Goal: Task Accomplishment & Management: Complete application form

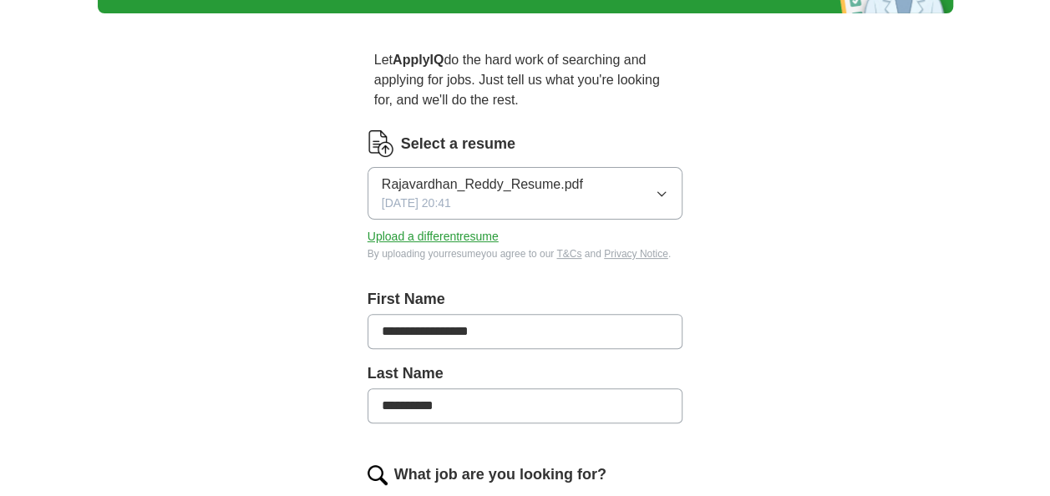
scroll to position [119, 0]
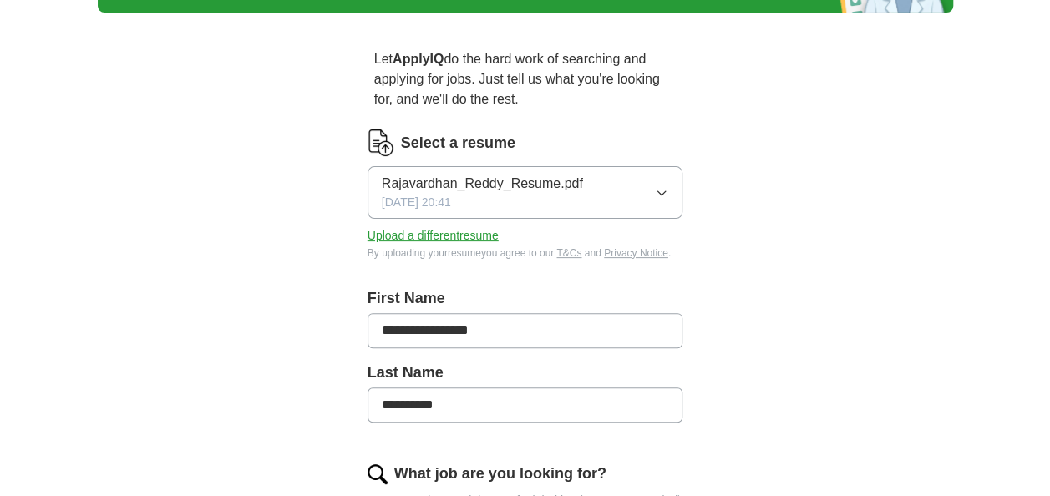
click at [659, 188] on icon "button" at bounding box center [661, 192] width 13 height 13
click at [463, 237] on button "Upload a different resume" at bounding box center [433, 236] width 131 height 18
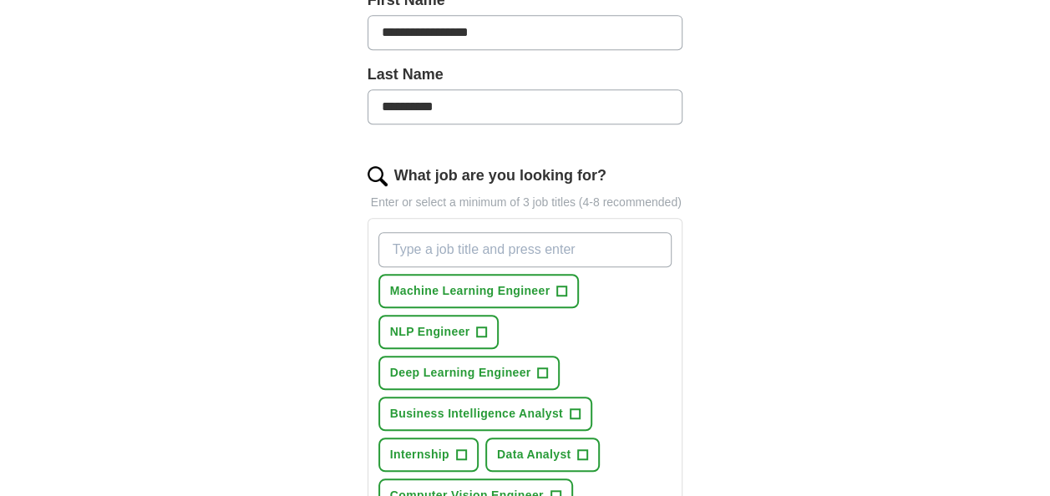
scroll to position [481, 0]
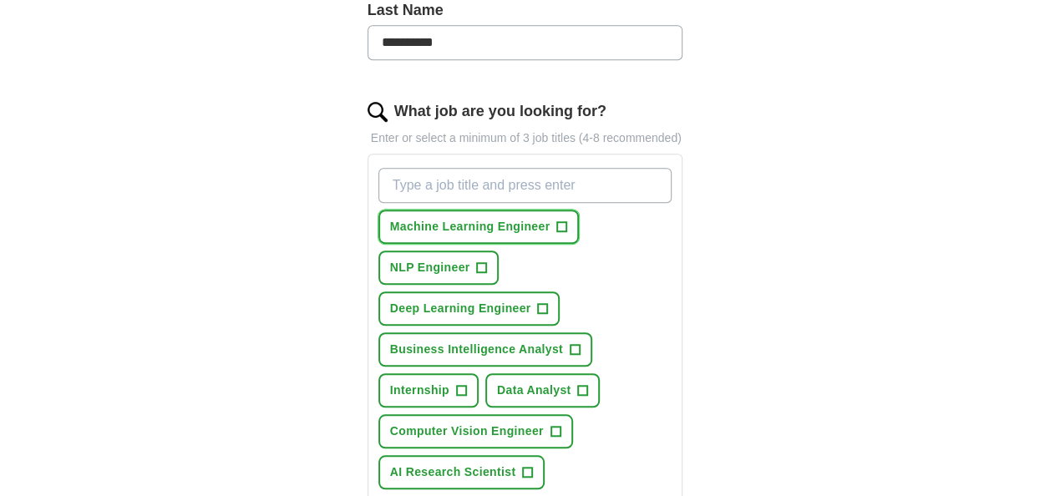
click at [571, 219] on button "Machine Learning Engineer +" at bounding box center [479, 227] width 201 height 34
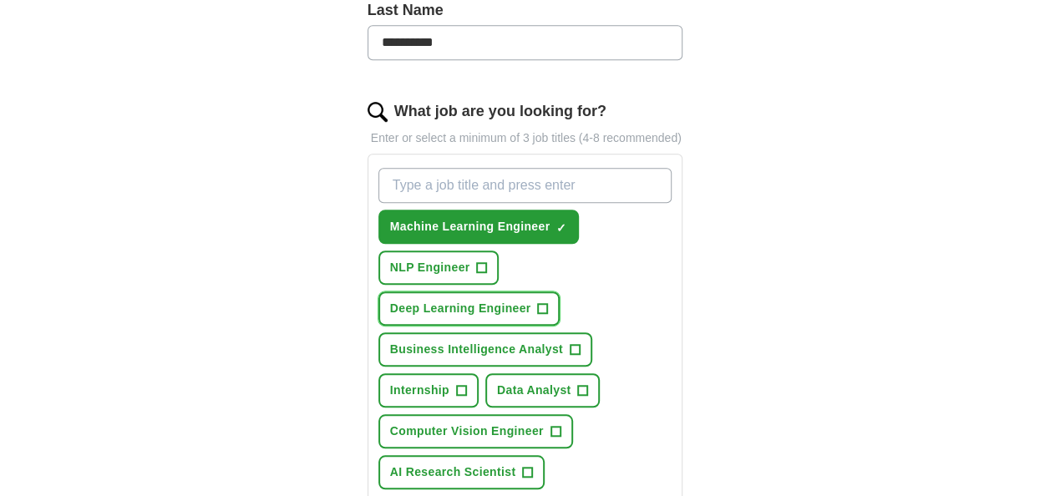
click at [543, 302] on span "+" at bounding box center [543, 308] width 10 height 13
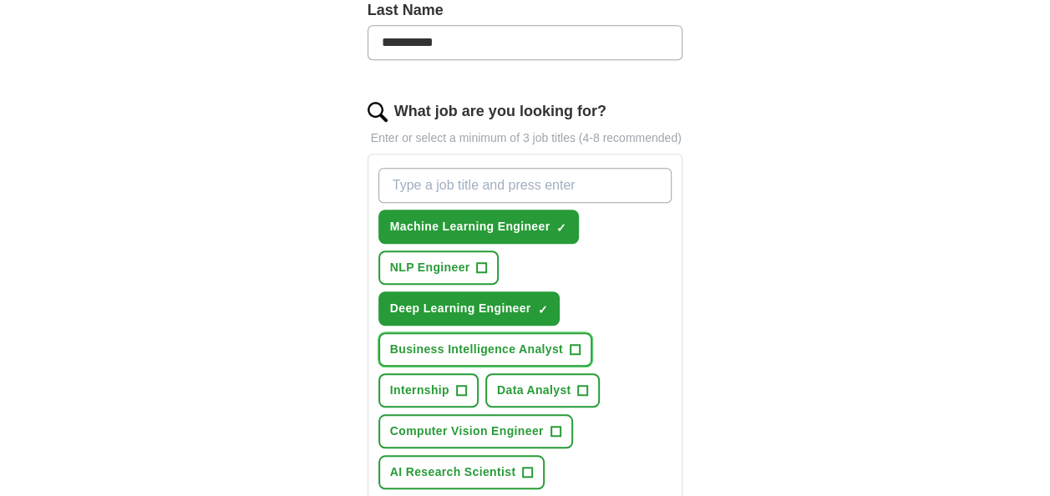
click at [573, 346] on span "+" at bounding box center [575, 349] width 10 height 13
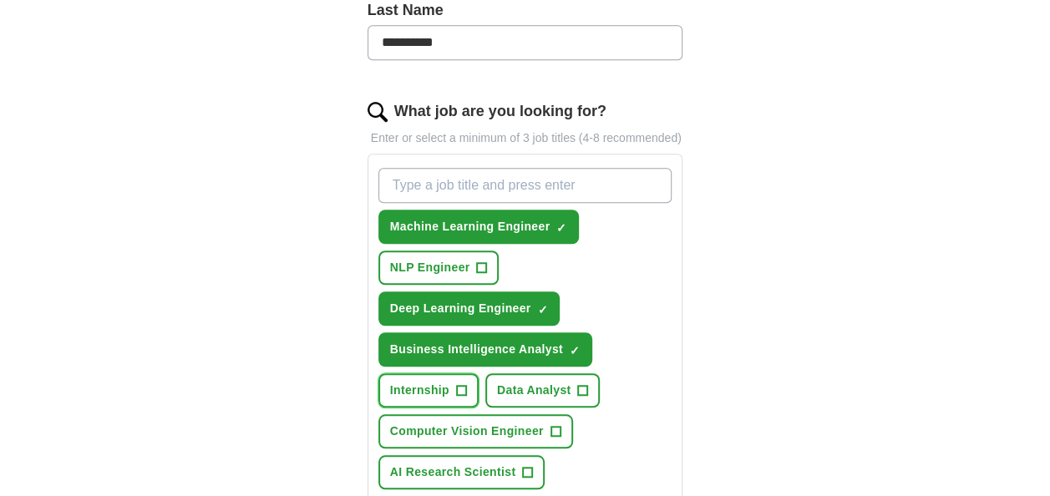
click at [459, 389] on span "+" at bounding box center [461, 390] width 10 height 13
click at [583, 388] on span "+" at bounding box center [583, 390] width 10 height 13
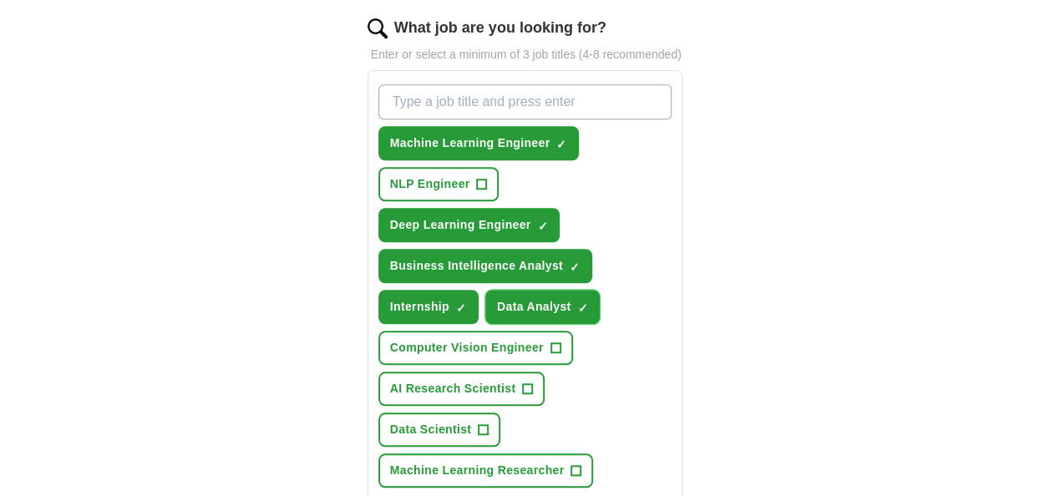
scroll to position [574, 0]
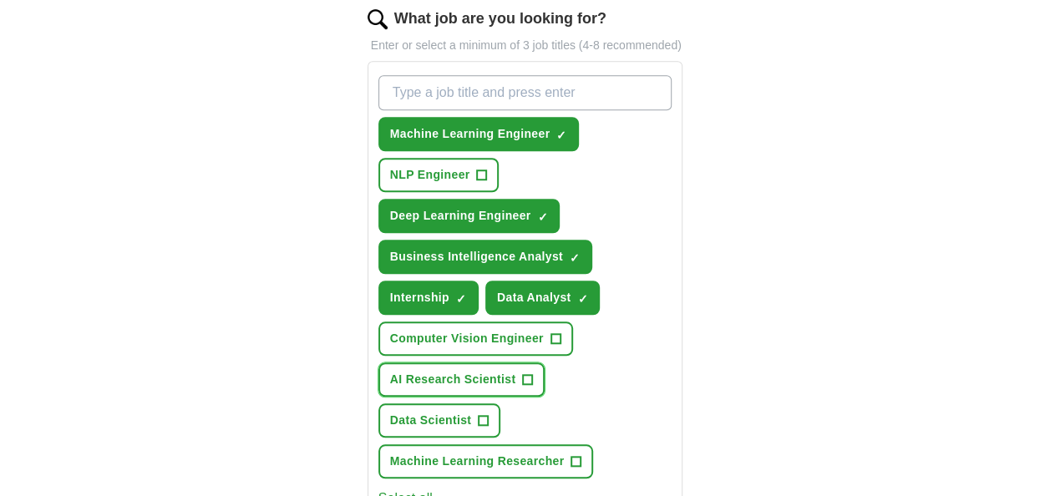
click at [523, 383] on span "+" at bounding box center [528, 380] width 10 height 13
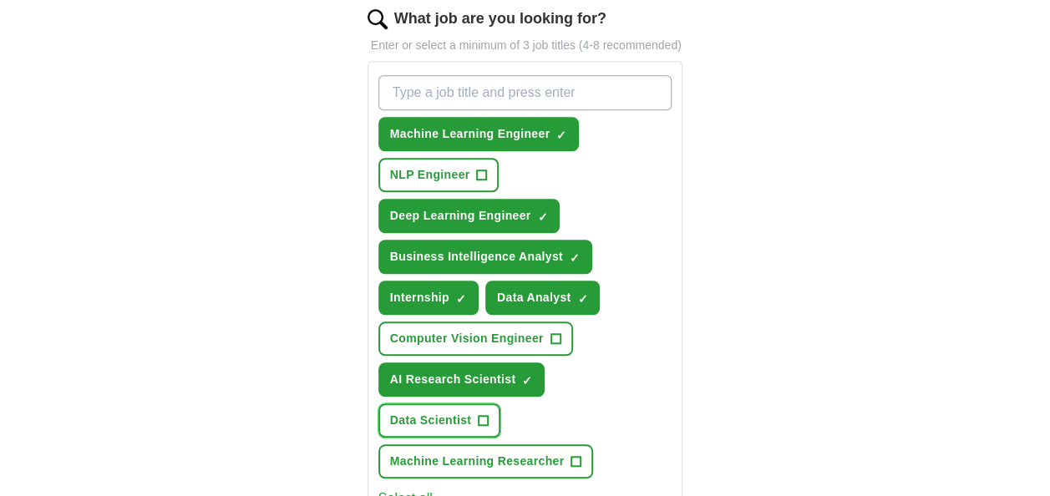
click at [483, 417] on span "+" at bounding box center [484, 420] width 10 height 13
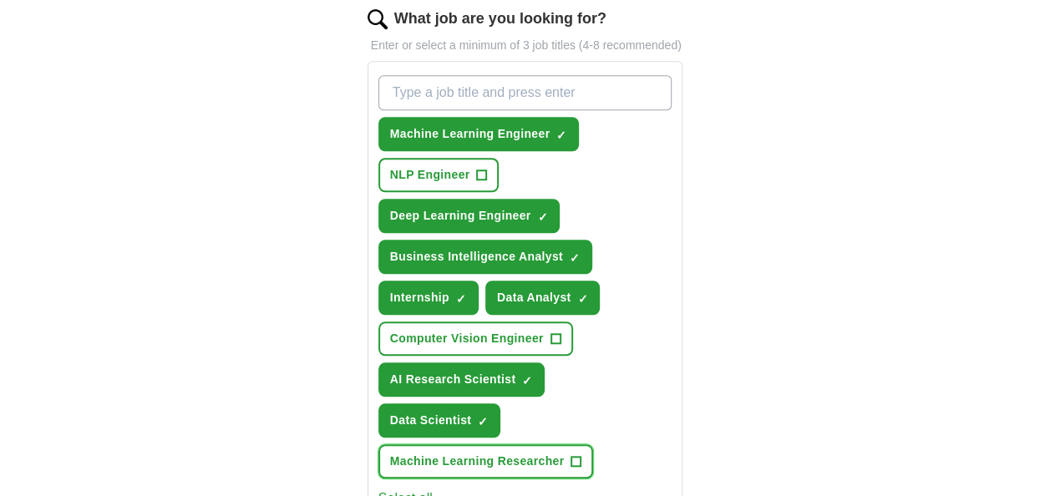
click at [572, 458] on span "+" at bounding box center [577, 461] width 10 height 13
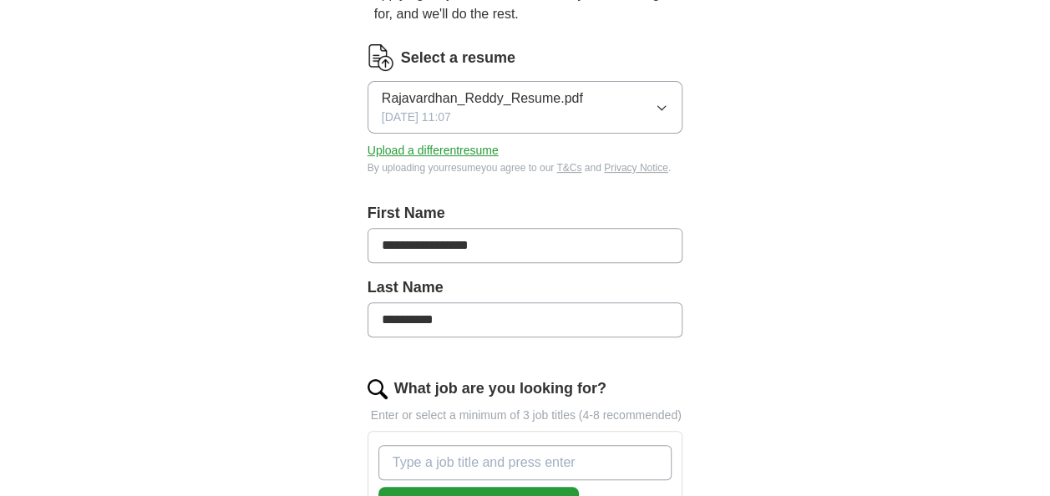
scroll to position [0, 0]
